Goal: Information Seeking & Learning: Learn about a topic

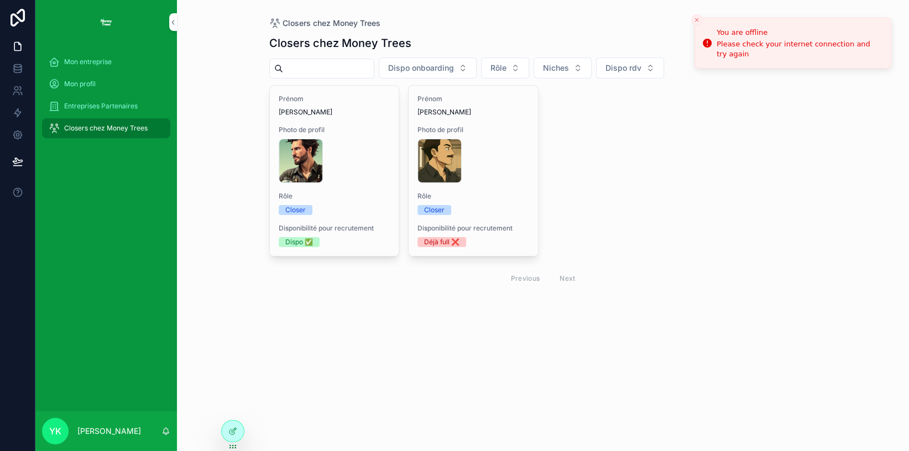
click at [67, 107] on span "Entreprises Partenaires" at bounding box center [101, 106] width 74 height 9
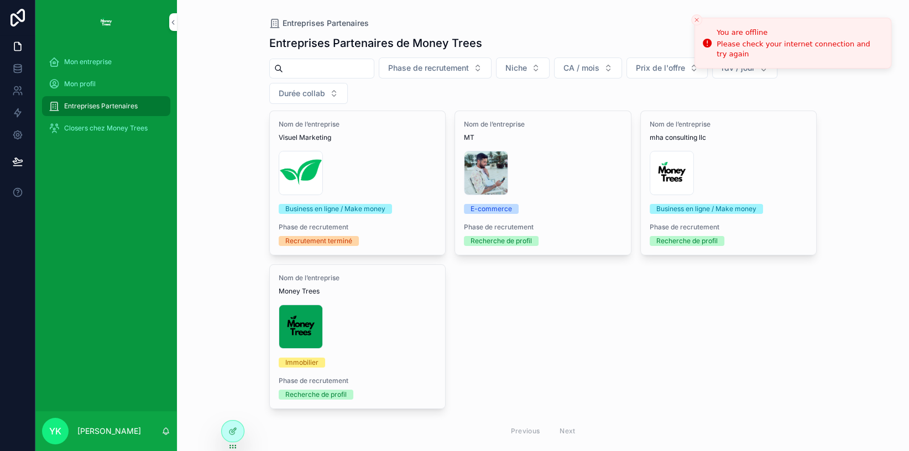
click at [67, 107] on span "Entreprises Partenaires" at bounding box center [101, 106] width 74 height 9
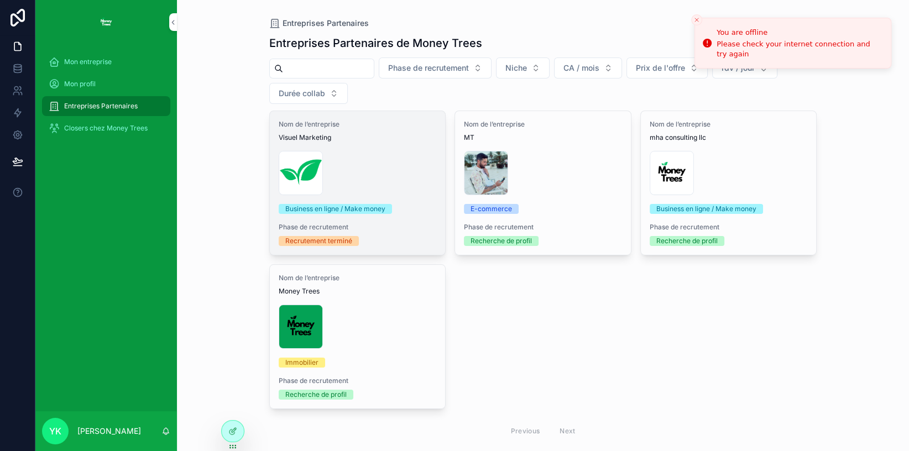
click at [350, 185] on div "Copie-de-Logo-Money-Trees-(2) .png" at bounding box center [358, 173] width 158 height 44
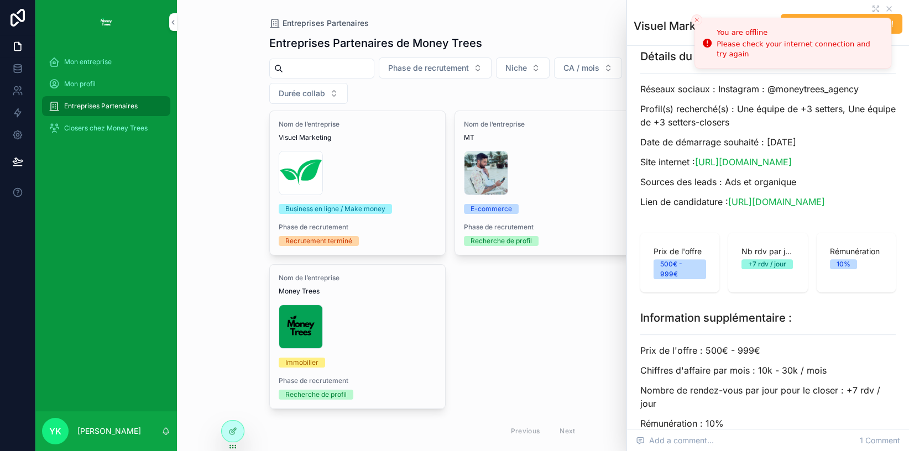
scroll to position [289, 0]
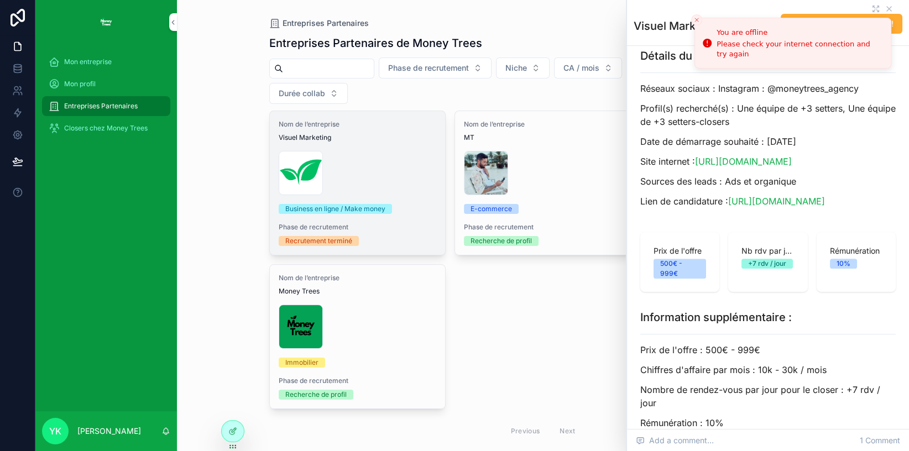
click at [398, 177] on div "Copie-de-Logo-Money-Trees-(2) .png" at bounding box center [358, 173] width 158 height 44
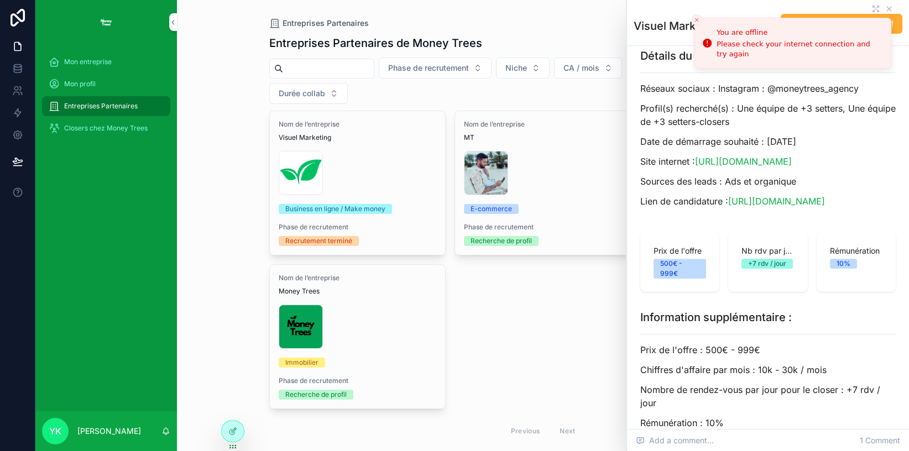
click at [398, 177] on div "Copie-de-Logo-Money-Trees-(2) .png" at bounding box center [358, 173] width 158 height 44
click at [697, 22] on icon "Close toast" at bounding box center [696, 20] width 7 height 7
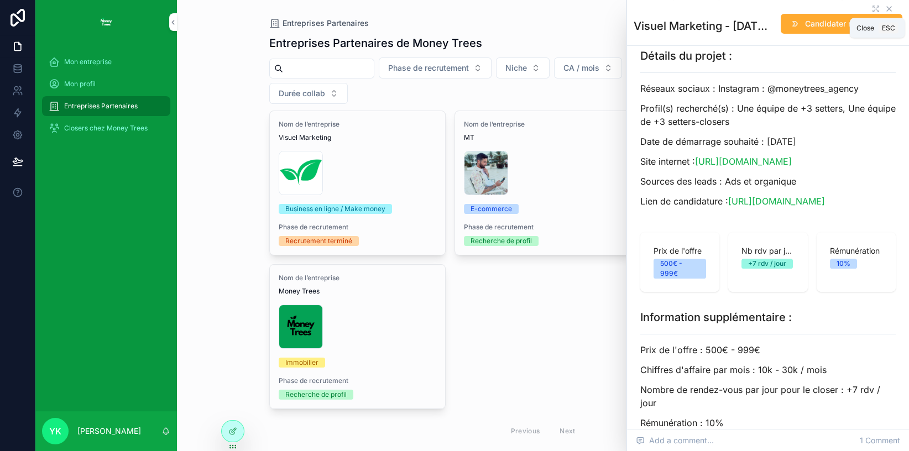
click at [884, 7] on icon "scrollable content" at bounding box center [888, 8] width 9 height 9
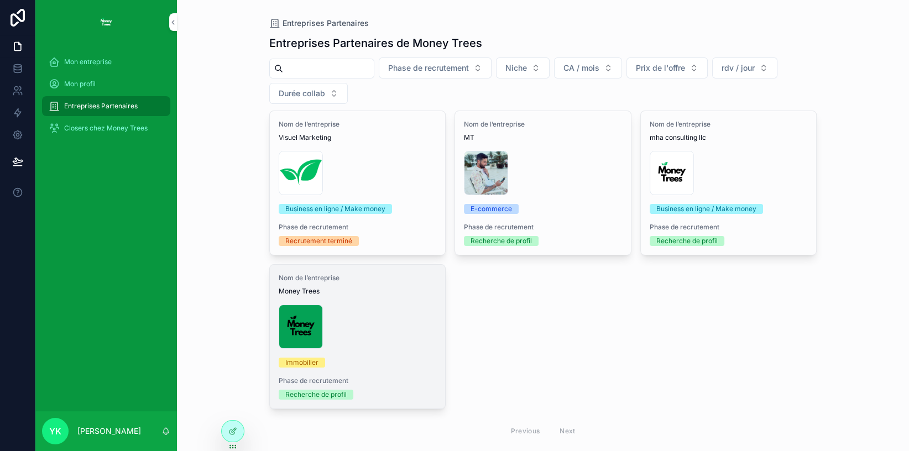
click at [379, 269] on div "Nom de l’entreprise Money Trees New-logo-(plus-sombre) .jpg Immobilier Phase de…" at bounding box center [358, 337] width 176 height 144
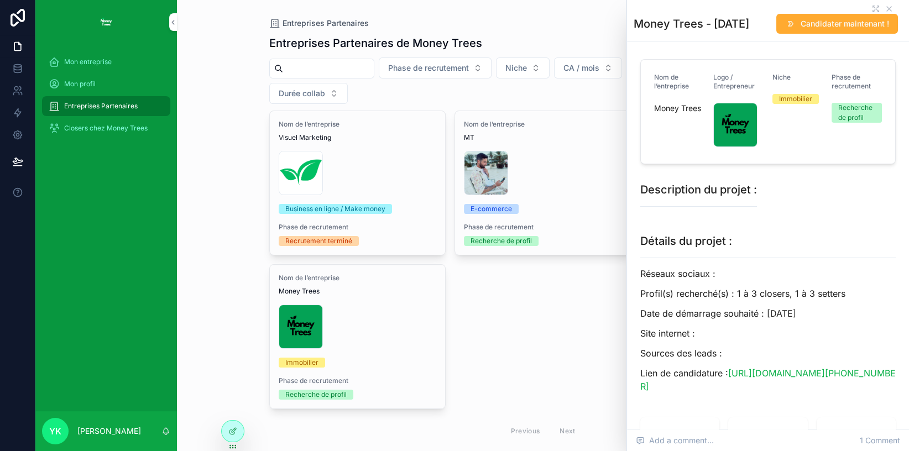
scroll to position [489, 0]
